Goal: Navigation & Orientation: Find specific page/section

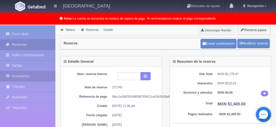
click at [31, 76] on link "Inventarios" at bounding box center [27, 76] width 55 height 10
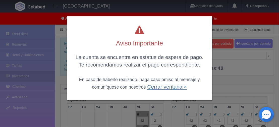
click at [170, 87] on link "Cerrar ventana ×" at bounding box center [167, 87] width 40 height 6
